Goal: Task Accomplishment & Management: Complete application form

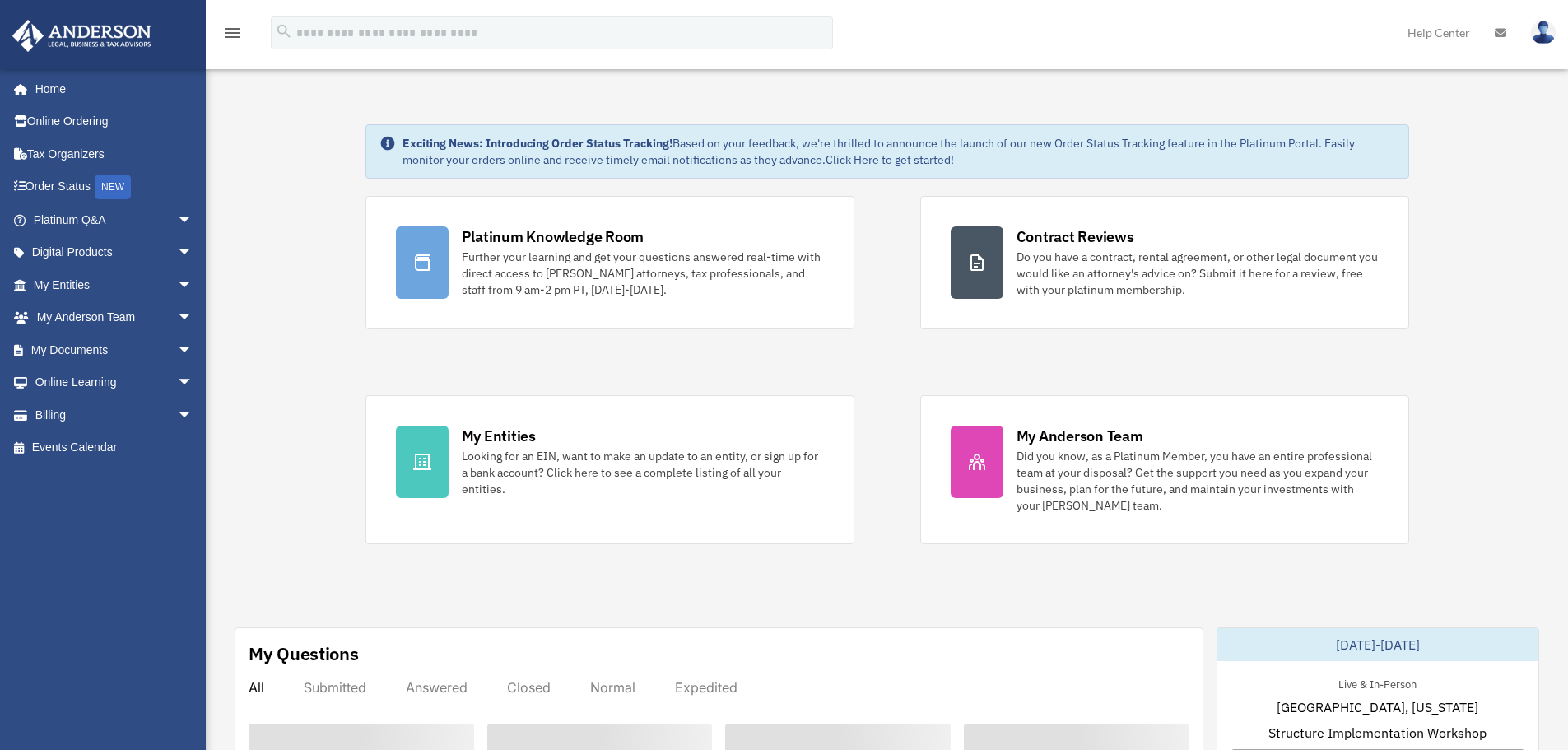
click at [1173, 251] on div "Do you have a contract, rental agreement, or other legal document you would lik…" at bounding box center [1197, 273] width 362 height 50
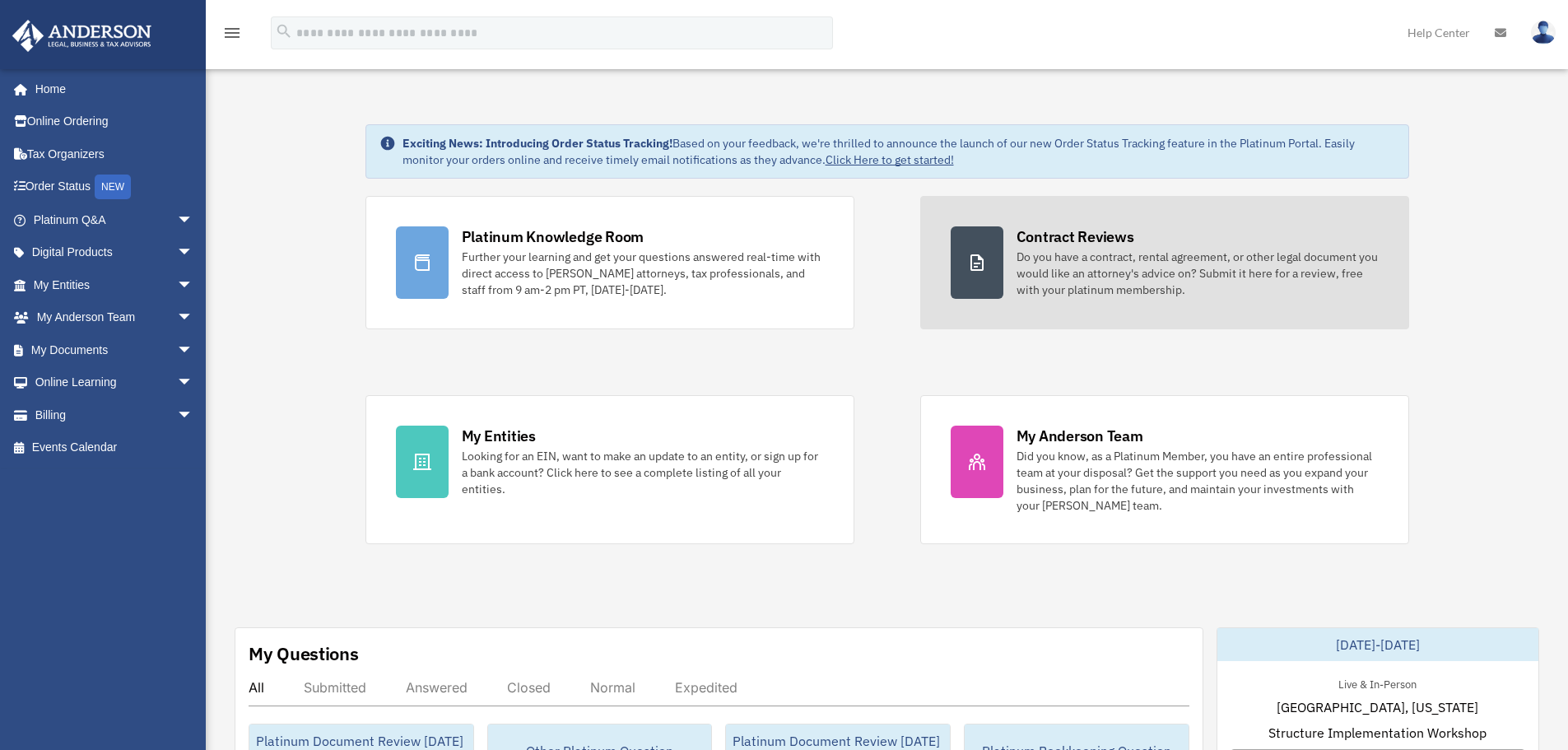
click at [1098, 241] on div "Contract Reviews" at bounding box center [1075, 237] width 118 height 21
click at [1098, 243] on div "Contract Reviews" at bounding box center [1075, 237] width 118 height 21
click at [1073, 234] on div "Contract Reviews" at bounding box center [1075, 237] width 118 height 21
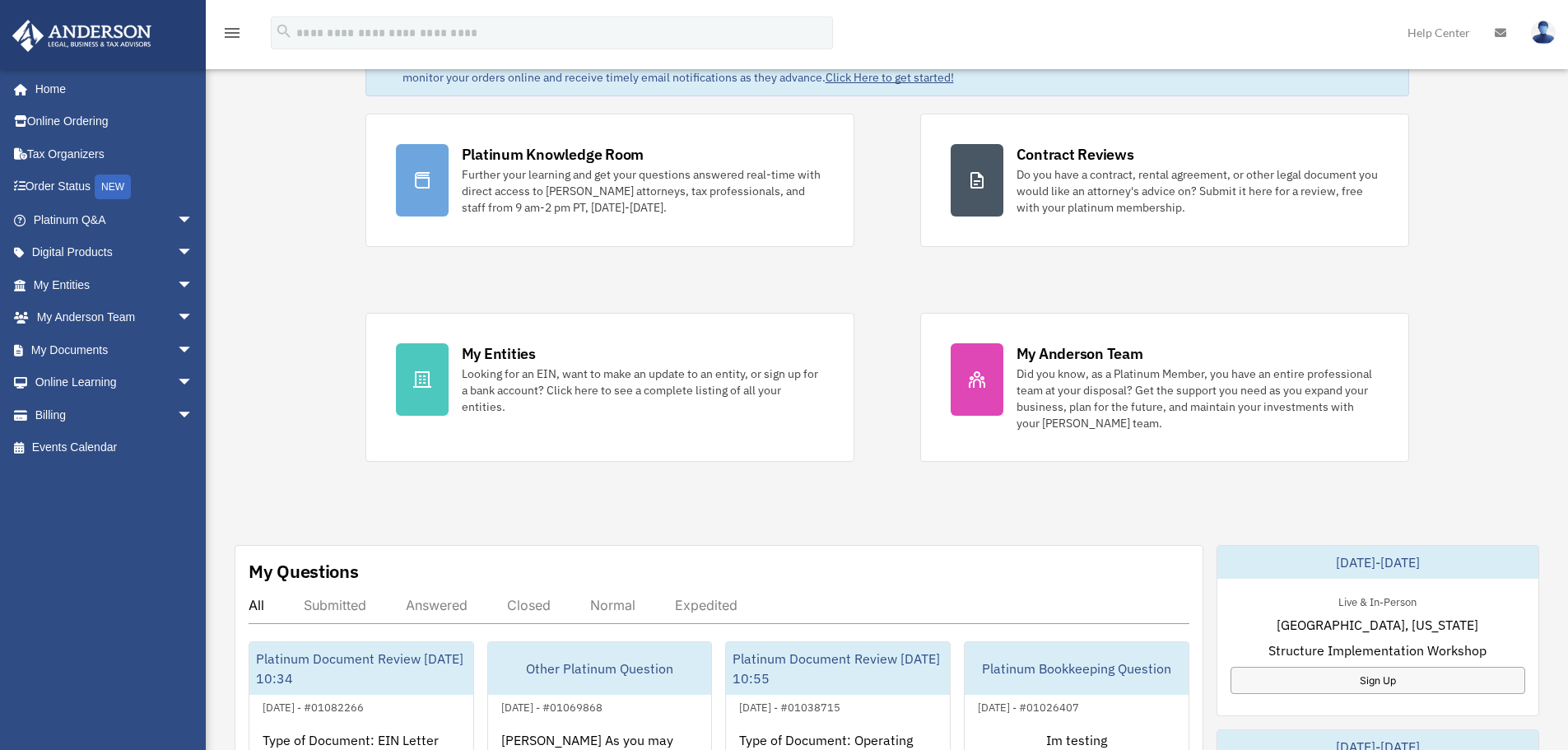
scroll to position [165, 0]
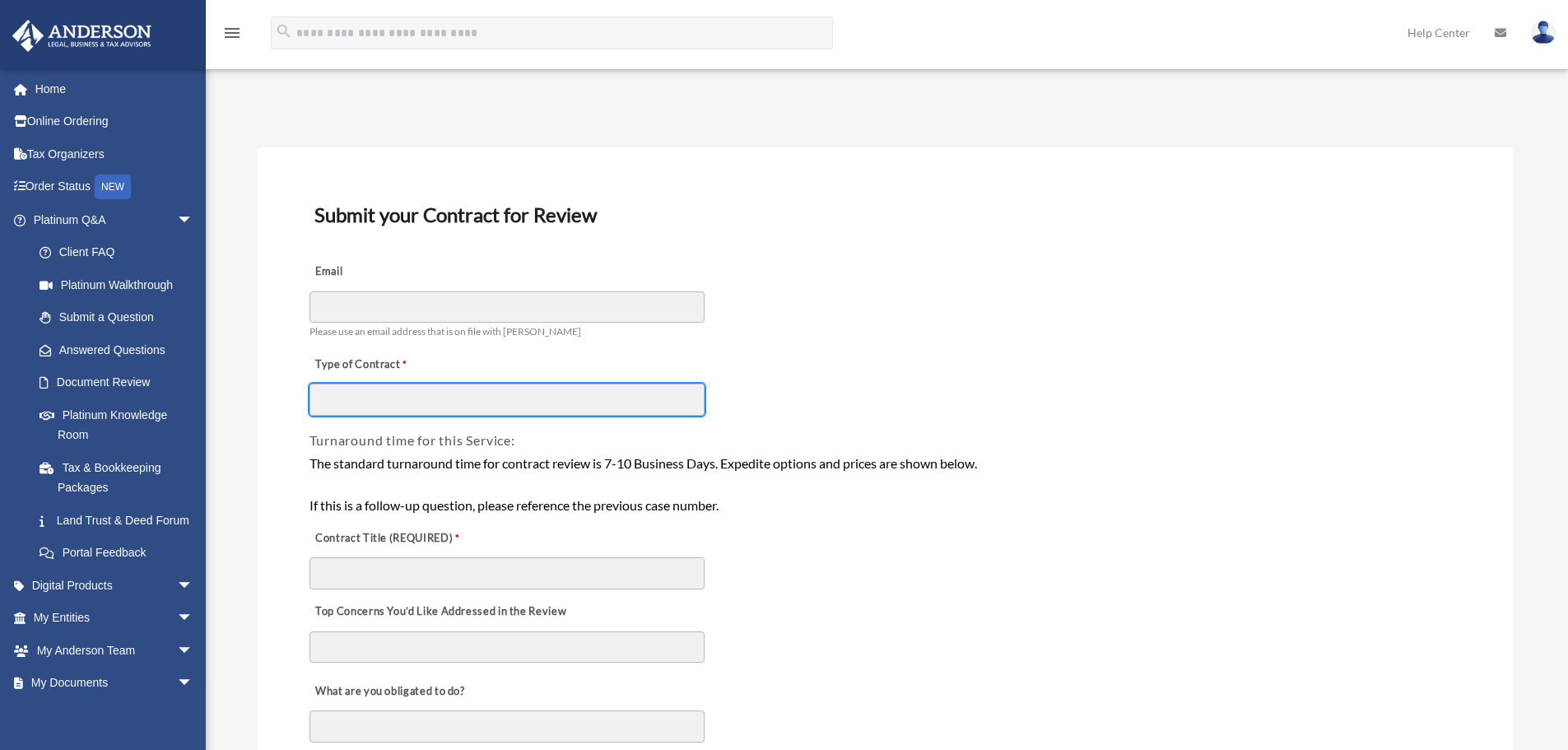
click at [540, 389] on input "Type of Contract" at bounding box center [507, 399] width 395 height 31
click at [837, 347] on div "Type of Contract" at bounding box center [885, 380] width 1155 height 73
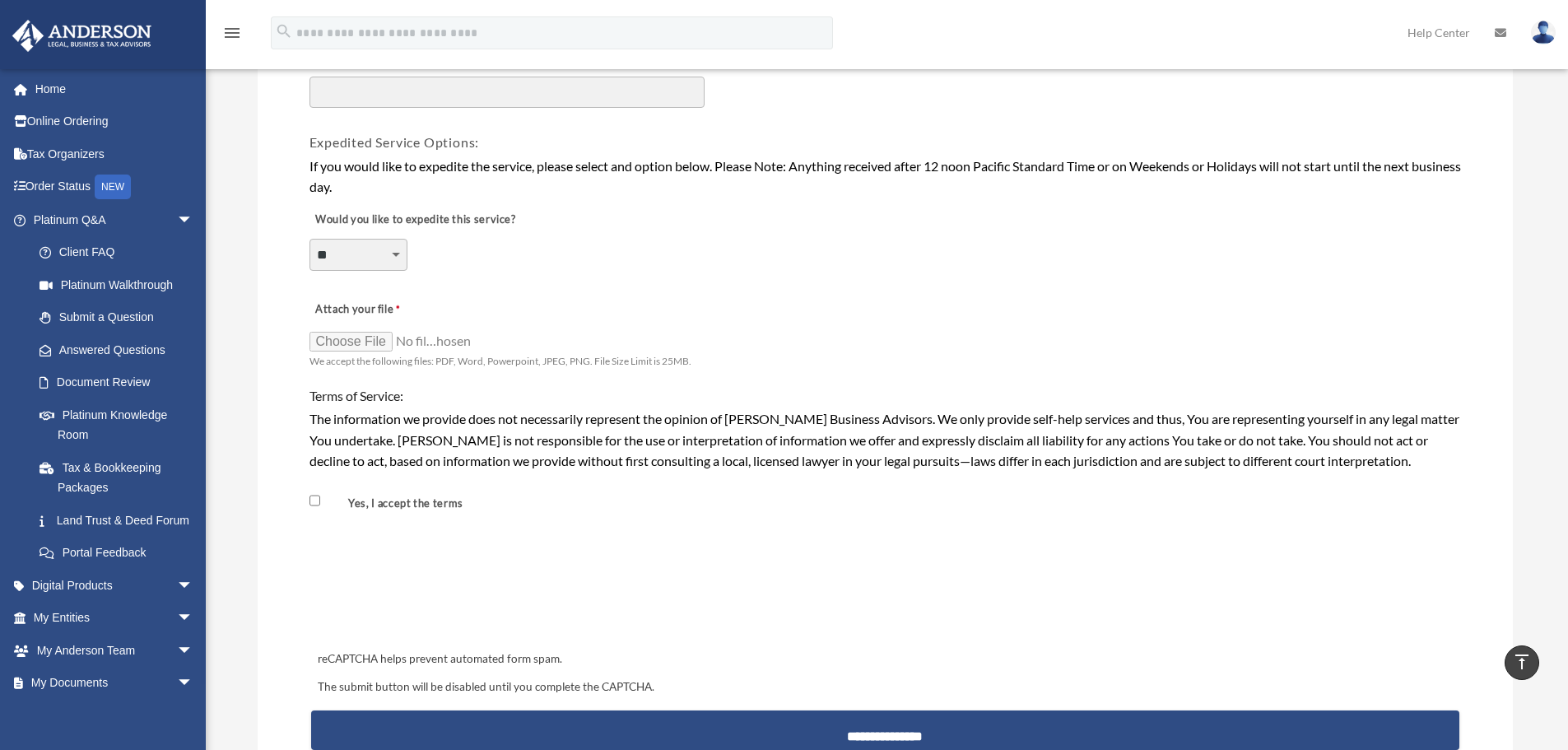
scroll to position [1153, 0]
